Goal: Check status: Check status

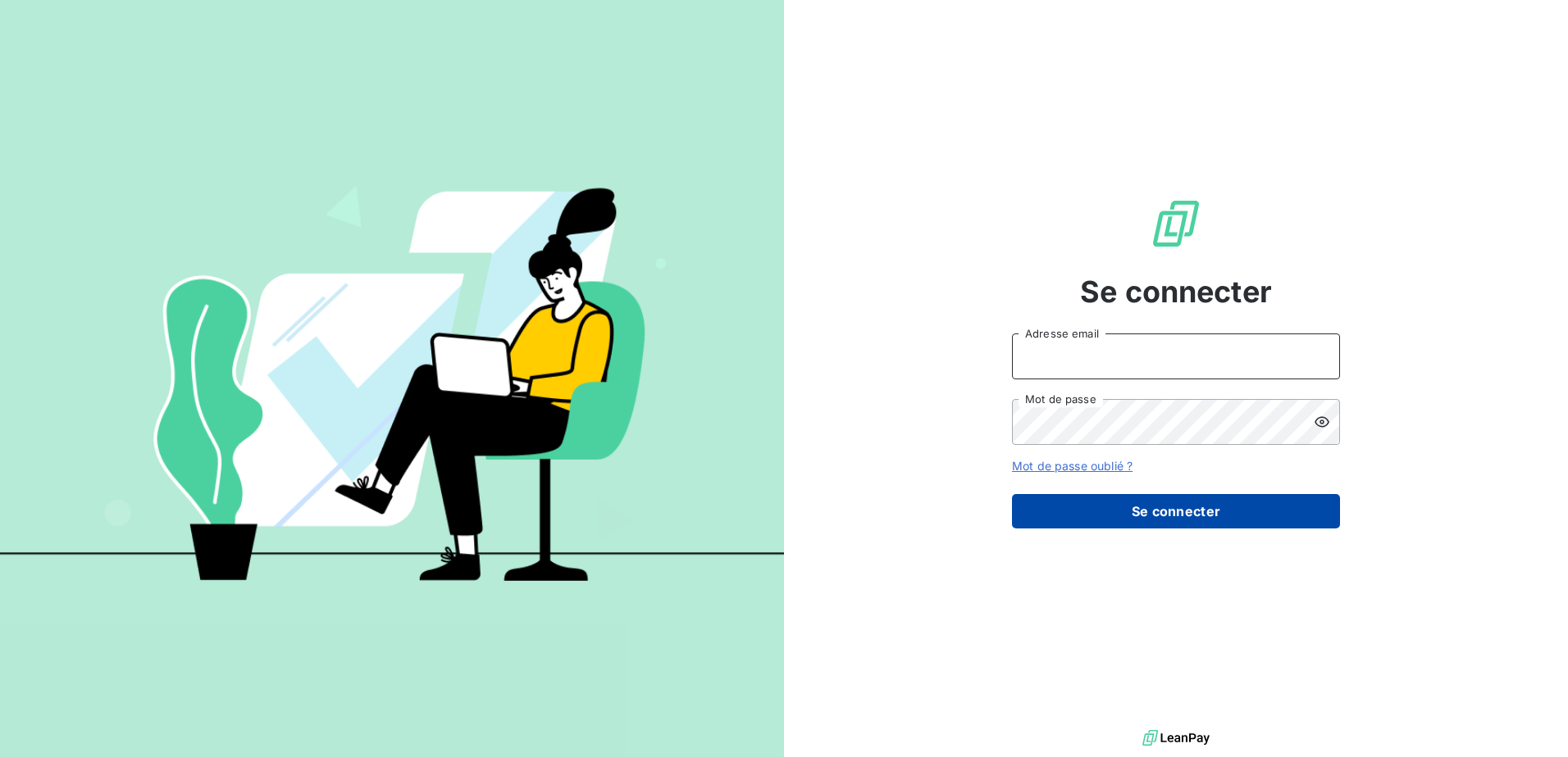
type input "[EMAIL_ADDRESS][DOMAIN_NAME]"
click at [1098, 502] on button "Se connecter" at bounding box center [1175, 512] width 328 height 35
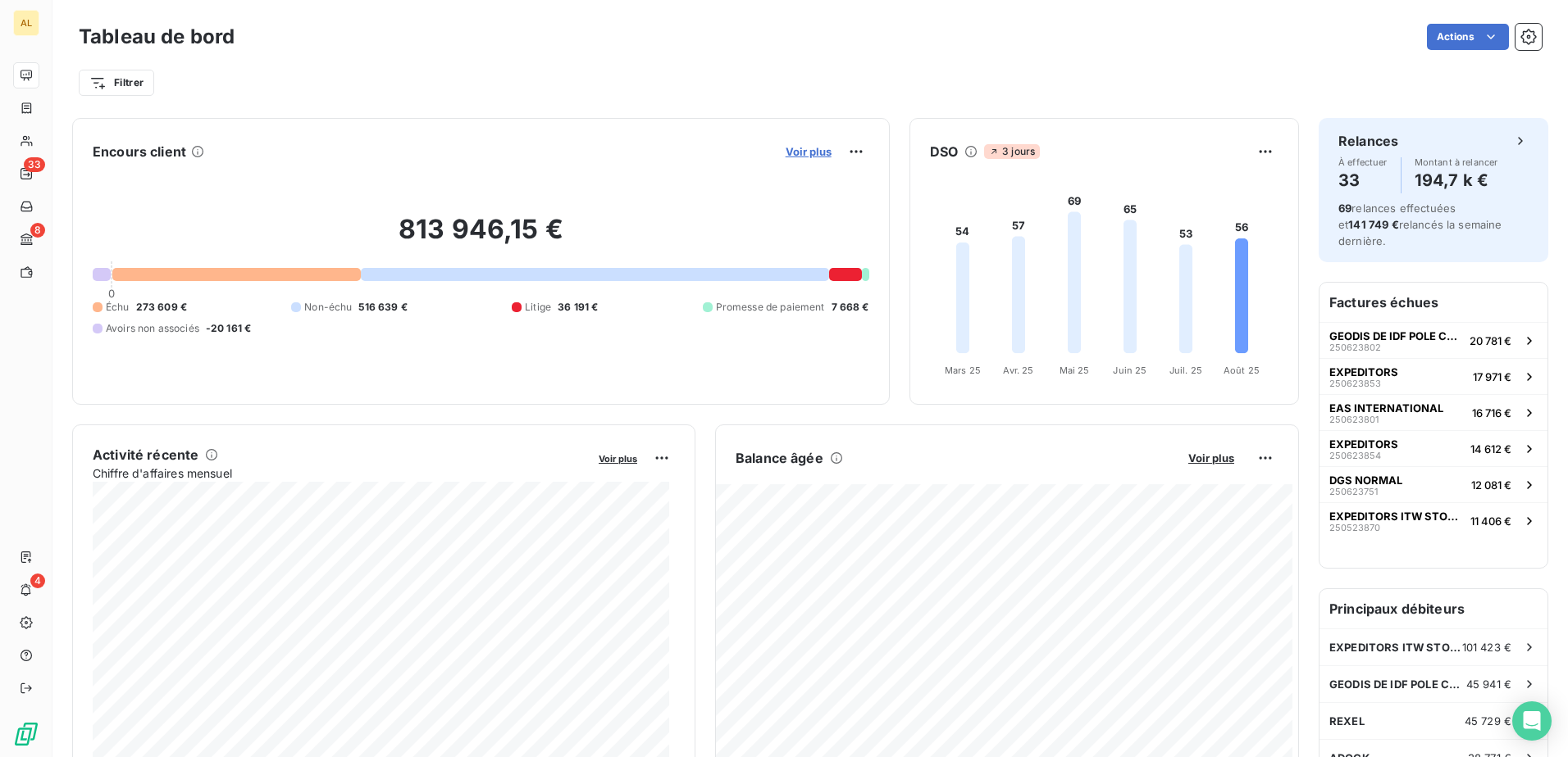
click at [814, 145] on span "Voir plus" at bounding box center [809, 151] width 46 height 13
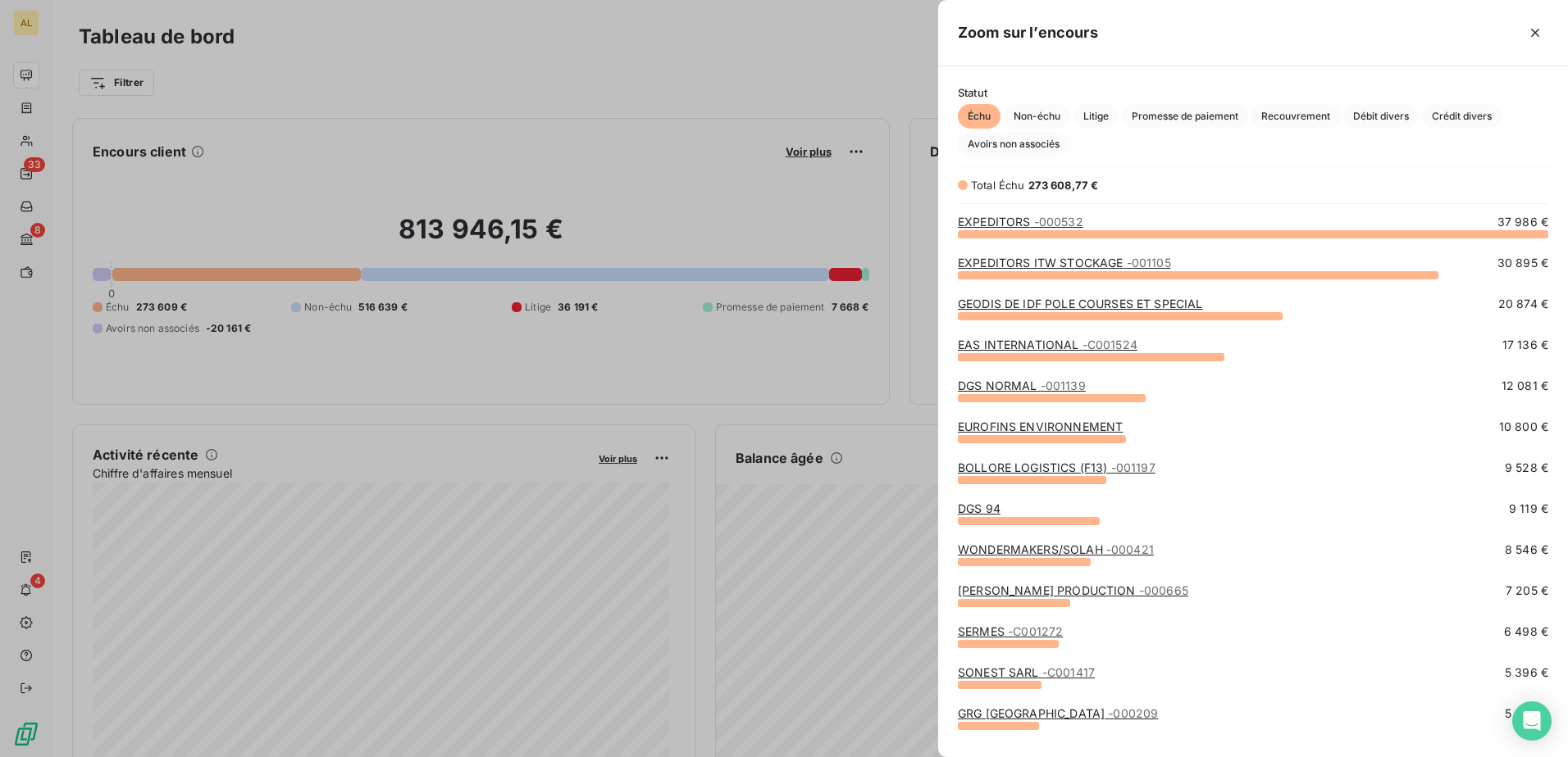
scroll to position [511, 618]
click at [999, 225] on link "EXPEDITORS - 000532" at bounding box center [1020, 221] width 126 height 14
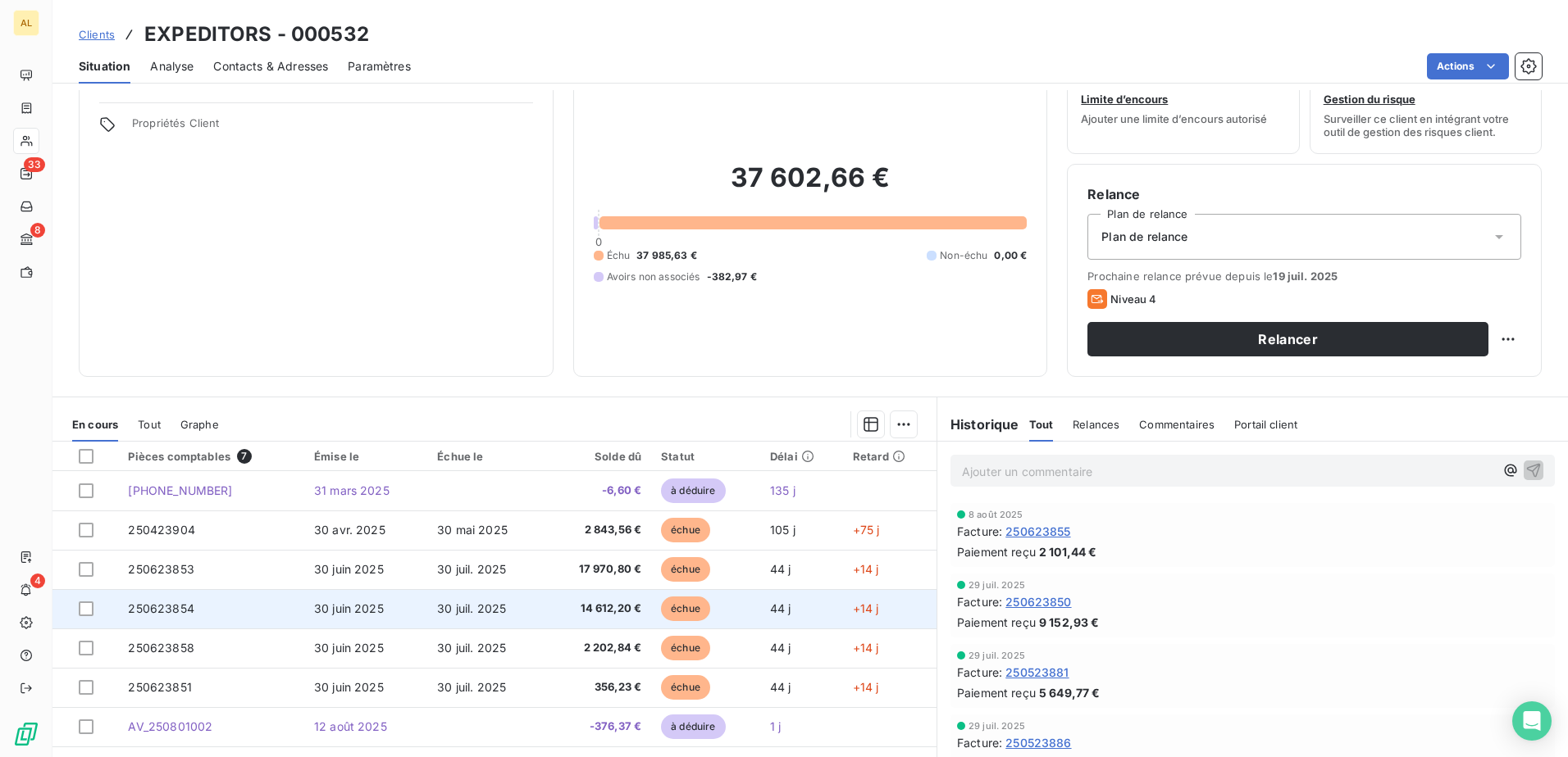
scroll to position [100, 0]
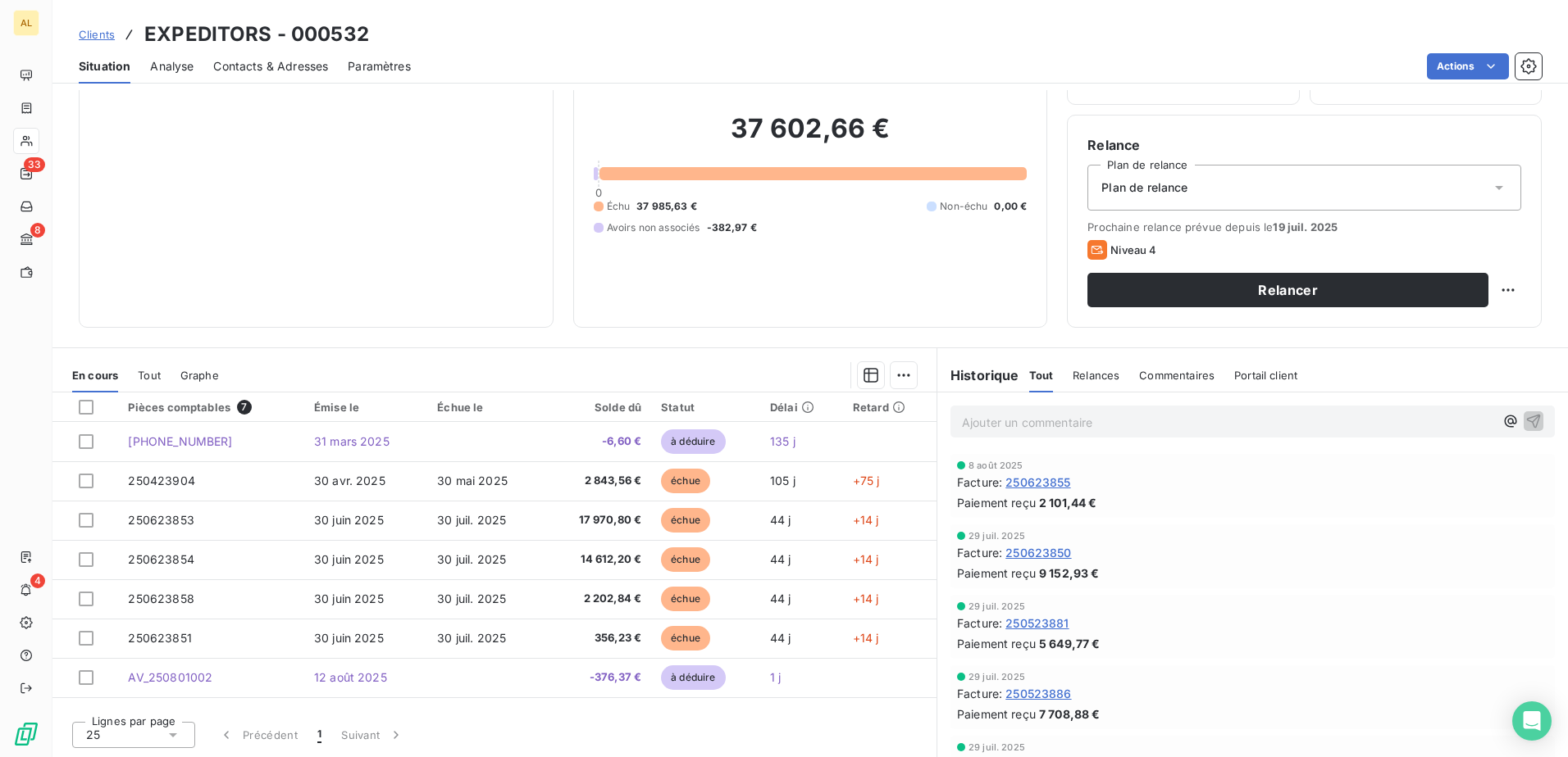
click at [144, 731] on div "25" at bounding box center [134, 735] width 123 height 27
click at [136, 700] on li "100" at bounding box center [134, 704] width 123 height 29
click at [379, 268] on div "Informations client Propriétés Client" at bounding box center [316, 163] width 475 height 328
click at [466, 406] on div "Échue le" at bounding box center [485, 407] width 96 height 13
click at [350, 408] on div "Émise le" at bounding box center [365, 407] width 104 height 13
